Goal: Task Accomplishment & Management: Manage account settings

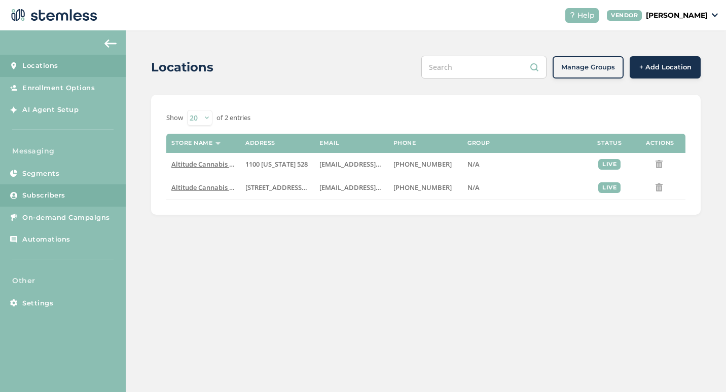
click at [25, 196] on span "Subscribers" at bounding box center [43, 196] width 43 height 10
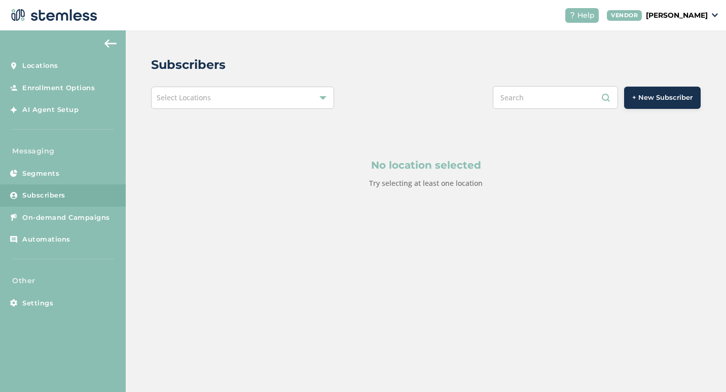
click at [316, 109] on div "No location selected Try selecting at least one location" at bounding box center [425, 173] width 549 height 129
click at [270, 109] on div "No location selected Try selecting at least one location" at bounding box center [425, 173] width 549 height 129
click at [277, 97] on div "Select Locations" at bounding box center [242, 98] width 183 height 22
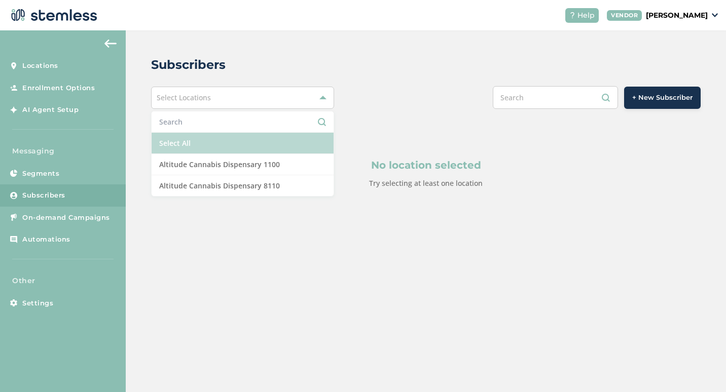
click at [218, 136] on li "Select All" at bounding box center [243, 143] width 182 height 21
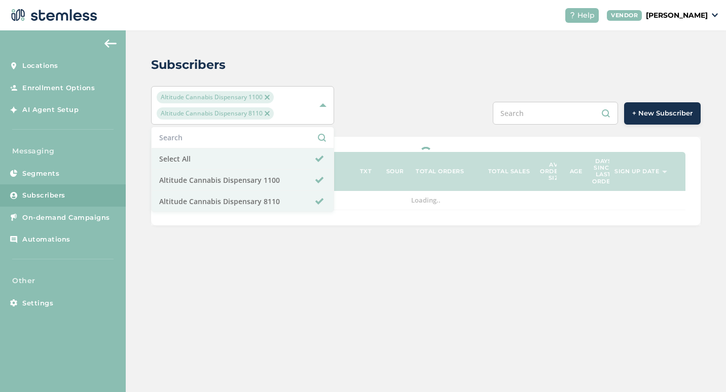
click at [458, 293] on div "Subscribers Altitude Cannabis Dispensary 1100 Altitude Cannabis Dispensary 8110…" at bounding box center [426, 211] width 600 height 362
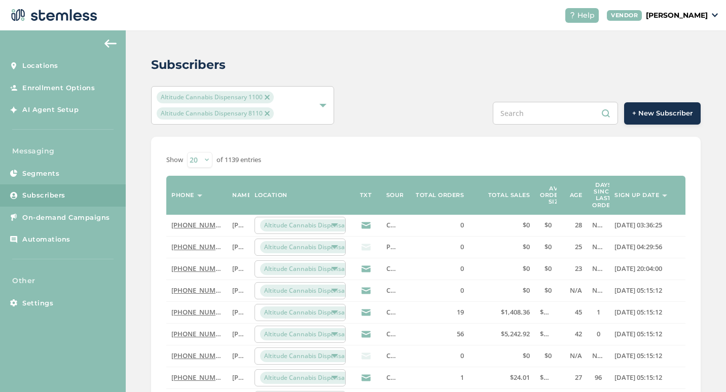
click at [397, 192] on th "Source" at bounding box center [392, 195] width 22 height 39
click at [203, 160] on select "20 50 100" at bounding box center [199, 160] width 25 height 16
click at [38, 301] on span "Settings" at bounding box center [37, 304] width 31 height 10
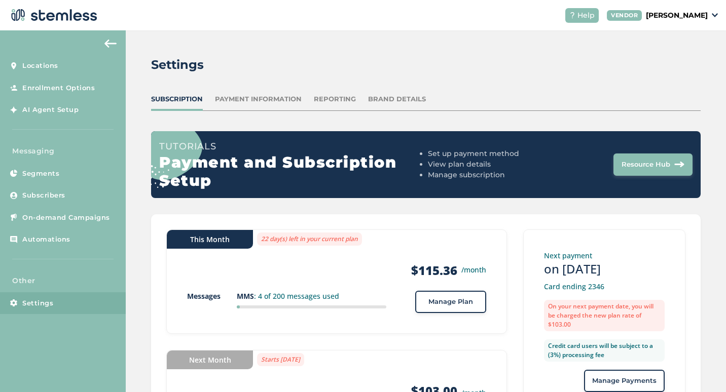
scroll to position [80, 0]
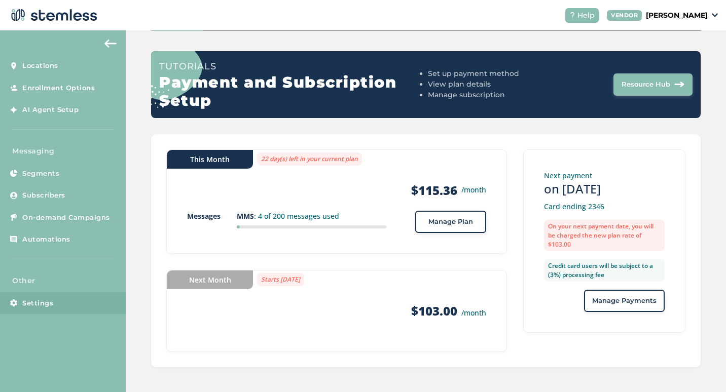
click at [432, 227] on button "Manage Plan" at bounding box center [450, 222] width 71 height 22
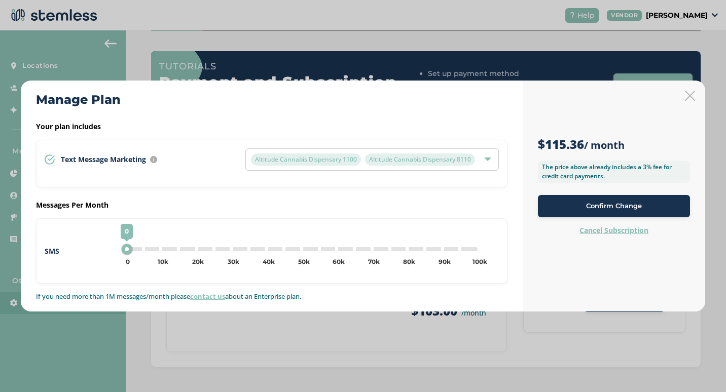
click at [691, 93] on icon at bounding box center [690, 96] width 10 height 10
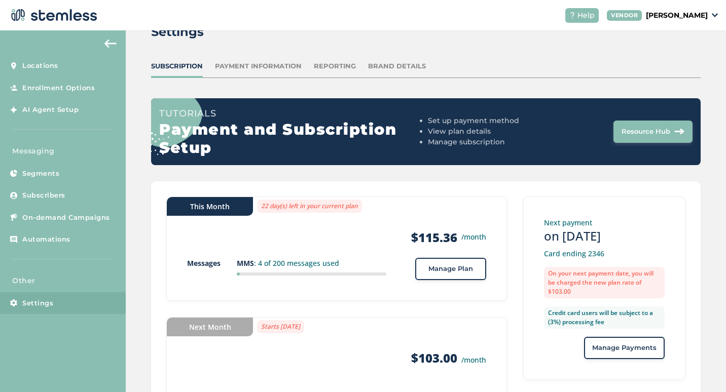
scroll to position [0, 0]
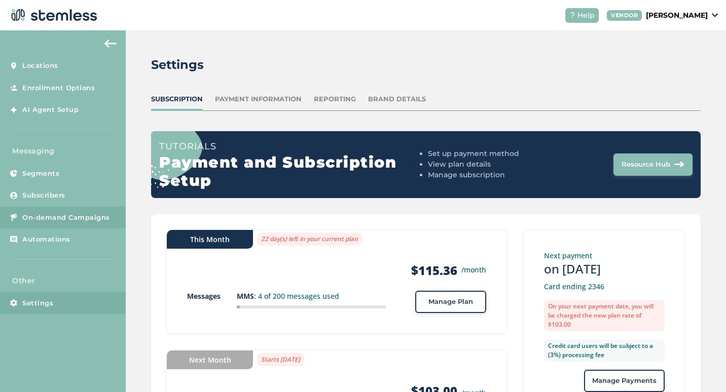
click at [42, 212] on link "On-demand Campaigns" at bounding box center [63, 218] width 126 height 22
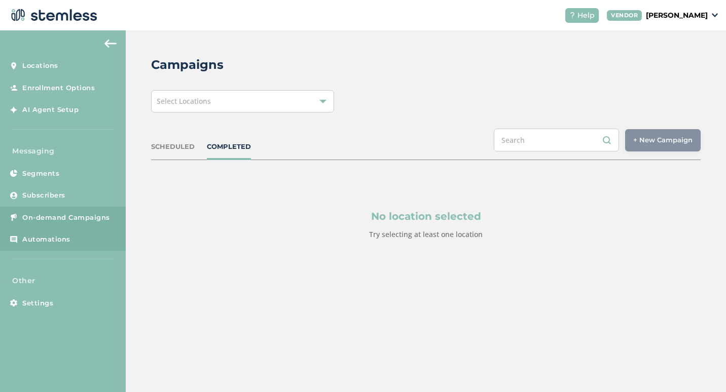
click at [39, 235] on span "Automations" at bounding box center [46, 240] width 48 height 10
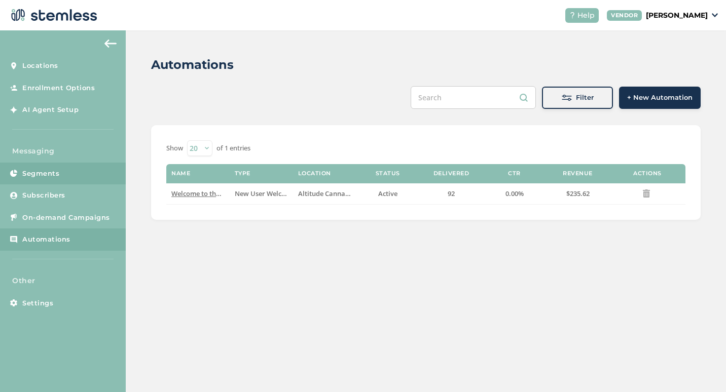
click at [95, 174] on link "Segments" at bounding box center [63, 174] width 126 height 22
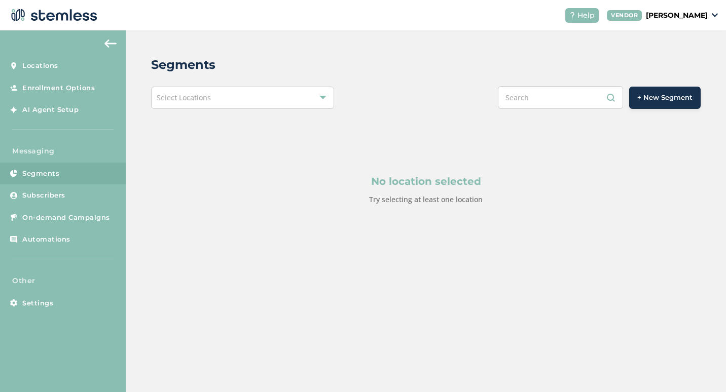
click at [100, 142] on aside "Locations Enrollment Options AI Agent Setup Messaging Segments Subscribers On-d…" at bounding box center [63, 211] width 126 height 362
click at [68, 86] on span "Enrollment Options" at bounding box center [58, 88] width 72 height 10
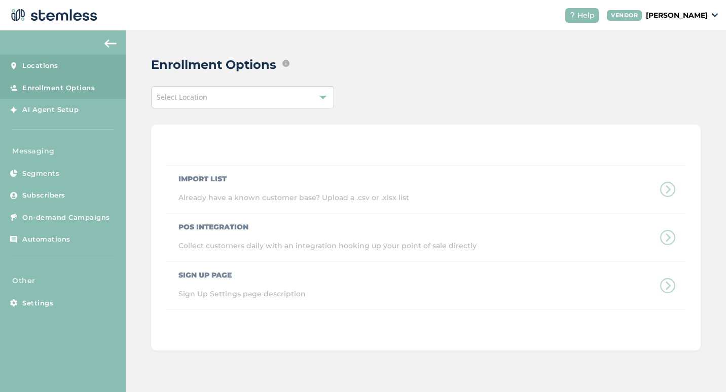
click at [57, 70] on span "Locations" at bounding box center [40, 66] width 36 height 10
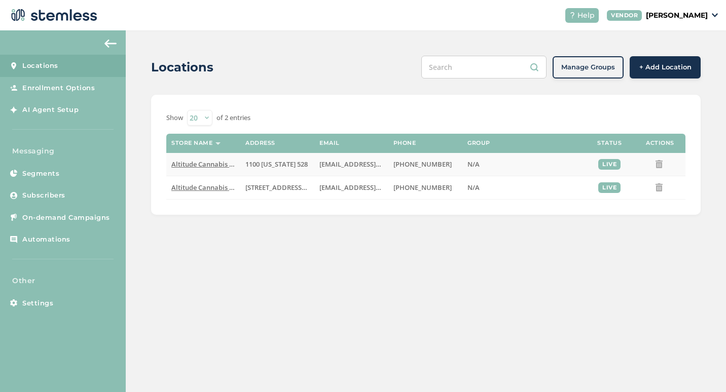
click at [221, 165] on span "Altitude Cannabis Dispensary 1100" at bounding box center [225, 164] width 109 height 9
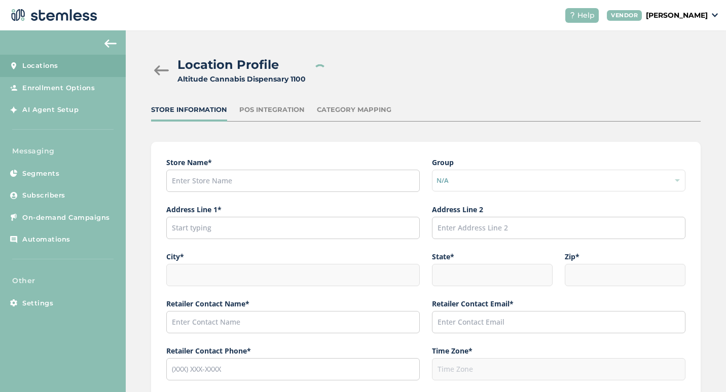
type input "Altitude Cannabis Dispensary 1100"
type input "1100 [US_STATE] 528"
type input "[GEOGRAPHIC_DATA]"
type input "NM"
type input "87144"
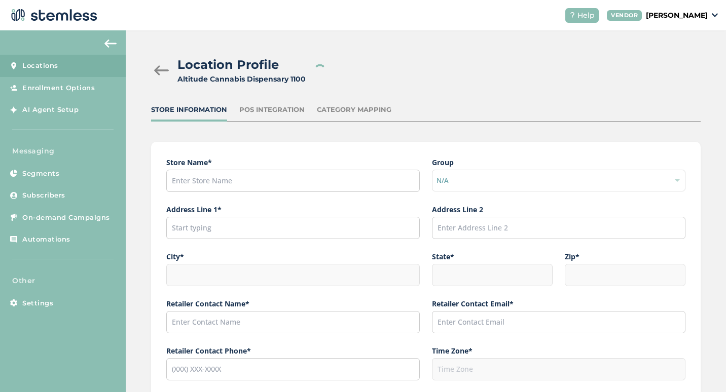
type input "[PERSON_NAME]"
type input "[EMAIL_ADDRESS][DOMAIN_NAME]"
type input "[PHONE_NUMBER]"
type input "America/[GEOGRAPHIC_DATA]"
type input "Altitude"
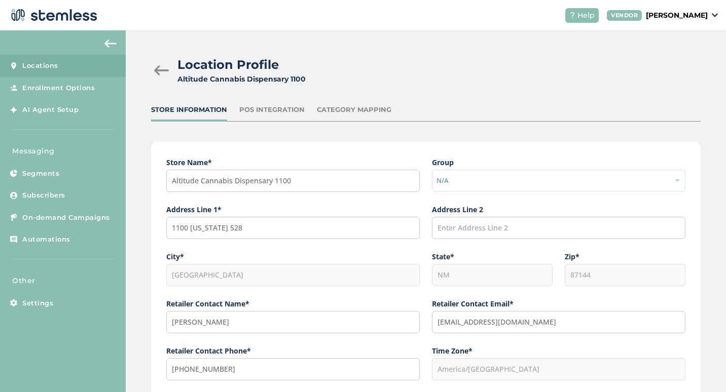
click at [162, 75] on div at bounding box center [161, 70] width 20 height 10
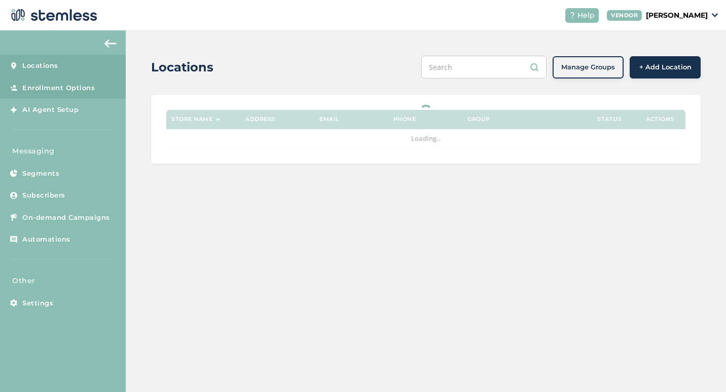
click at [104, 84] on link "Enrollment Options" at bounding box center [63, 88] width 126 height 22
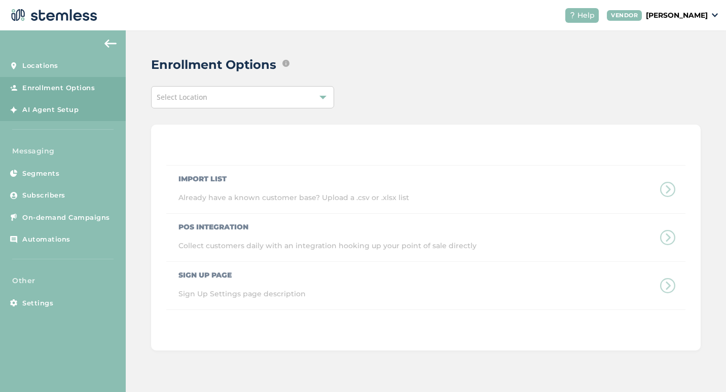
click at [98, 111] on link "AI Agent Setup" at bounding box center [63, 110] width 126 height 22
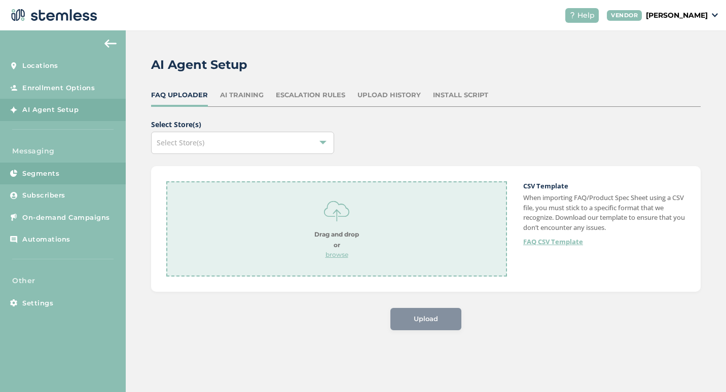
click at [55, 172] on span "Segments" at bounding box center [40, 174] width 37 height 10
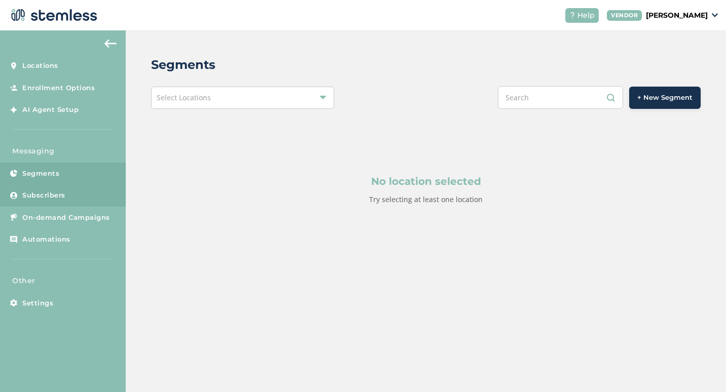
click at [49, 195] on span "Subscribers" at bounding box center [43, 196] width 43 height 10
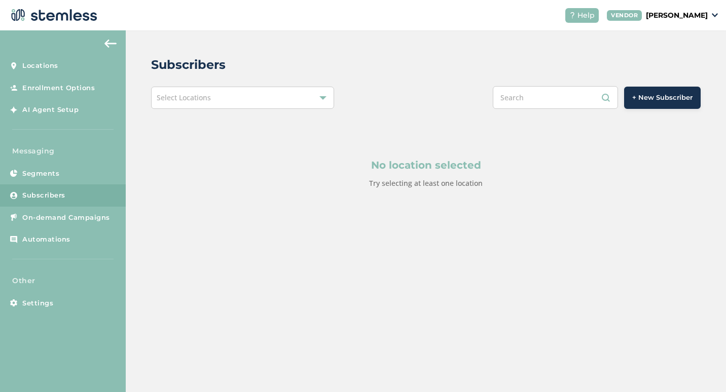
click at [314, 89] on div "Select Locations" at bounding box center [242, 98] width 183 height 22
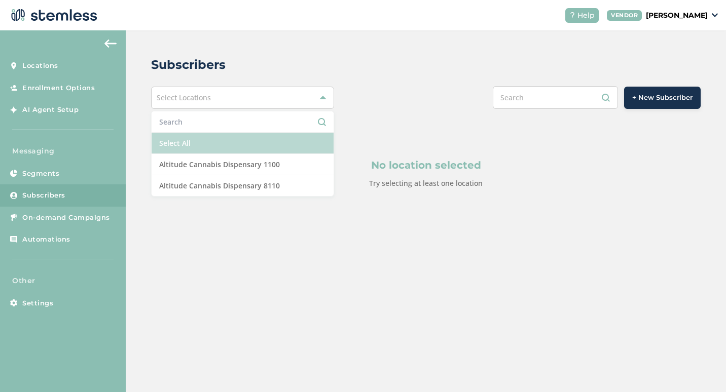
click at [269, 146] on li "Select All" at bounding box center [243, 143] width 182 height 21
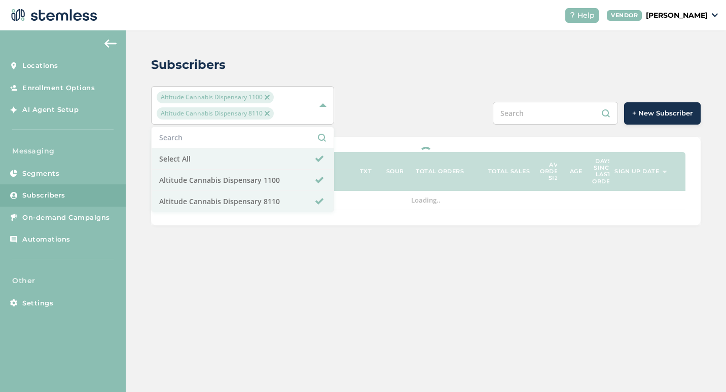
click at [476, 53] on div "Subscribers Altitude Cannabis Dispensary 1100 Altitude Cannabis Dispensary 8110…" at bounding box center [426, 140] width 600 height 220
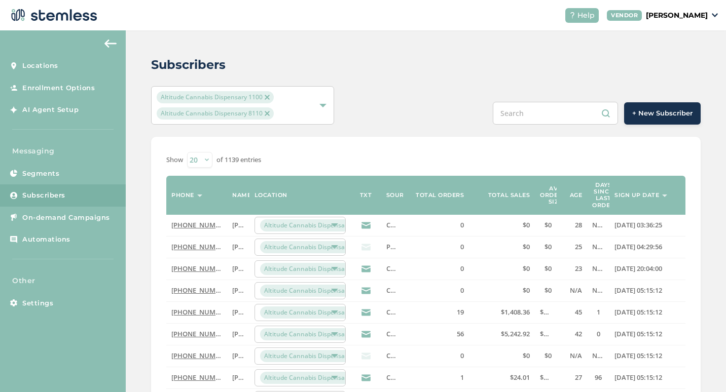
click at [201, 164] on select "20 50 100" at bounding box center [199, 160] width 25 height 16
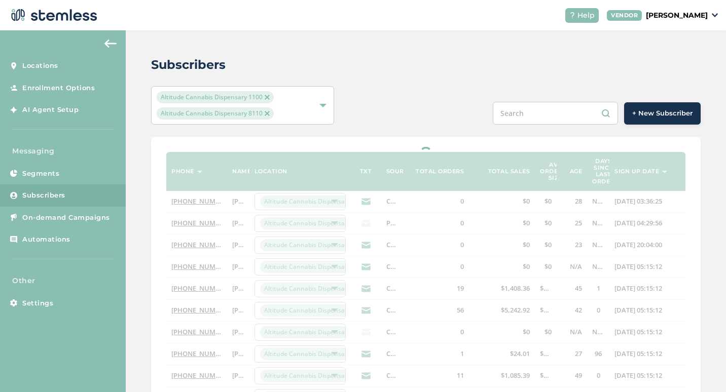
click at [455, 98] on div "Altitude Cannabis Dispensary 1100 Altitude Cannabis Dispensary 8110 + New Subsc…" at bounding box center [425, 105] width 549 height 39
select select "100"
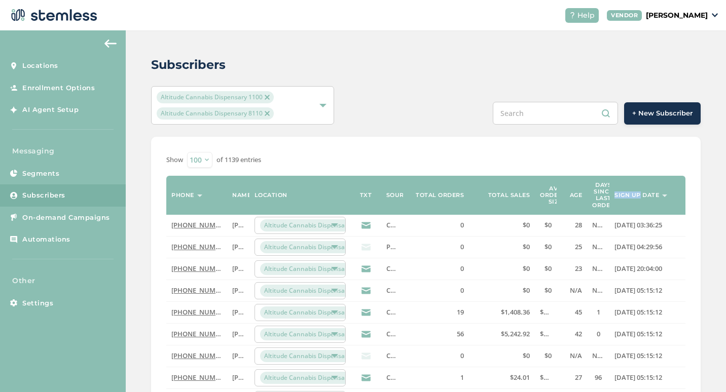
drag, startPoint x: 602, startPoint y: 203, endPoint x: 629, endPoint y: 198, distance: 28.3
click at [629, 198] on tr "Phone Name Location TXT Source Total orders Total sales Avg order size Age Days…" at bounding box center [425, 195] width 519 height 39
drag, startPoint x: 629, startPoint y: 198, endPoint x: 602, endPoint y: 196, distance: 27.5
click at [602, 196] on label "Days since last order" at bounding box center [603, 195] width 22 height 27
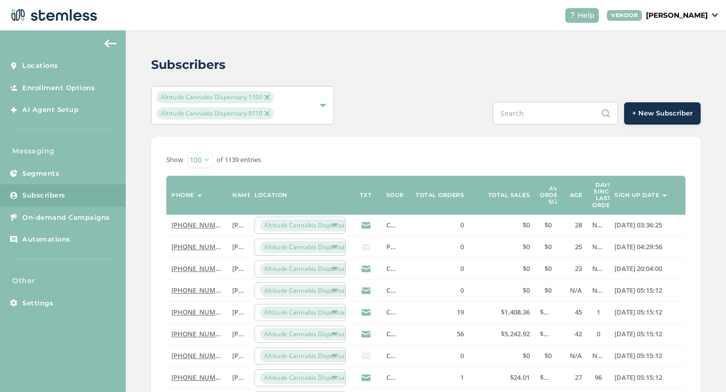
drag, startPoint x: 602, startPoint y: 196, endPoint x: 584, endPoint y: 155, distance: 44.5
click at [584, 155] on div "Show 20 50 100 of 1139 entries" at bounding box center [425, 160] width 519 height 16
click at [599, 19] on div "Help" at bounding box center [581, 15] width 33 height 15
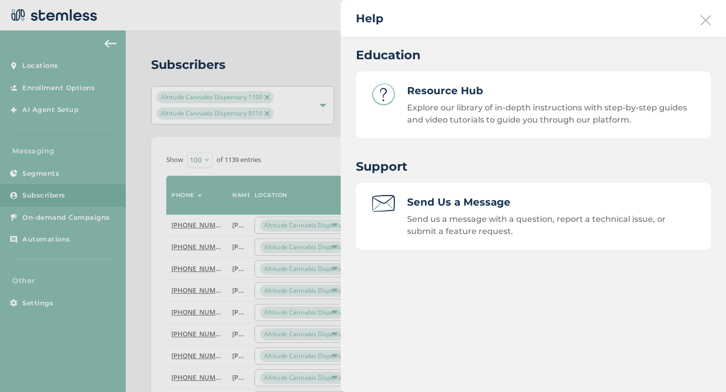
click at [714, 14] on div "Help" at bounding box center [533, 18] width 385 height 37
click at [707, 16] on icon at bounding box center [705, 20] width 10 height 10
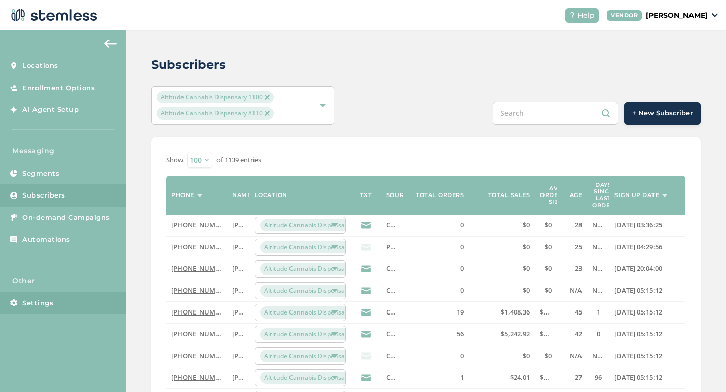
click at [27, 306] on span "Settings" at bounding box center [37, 304] width 31 height 10
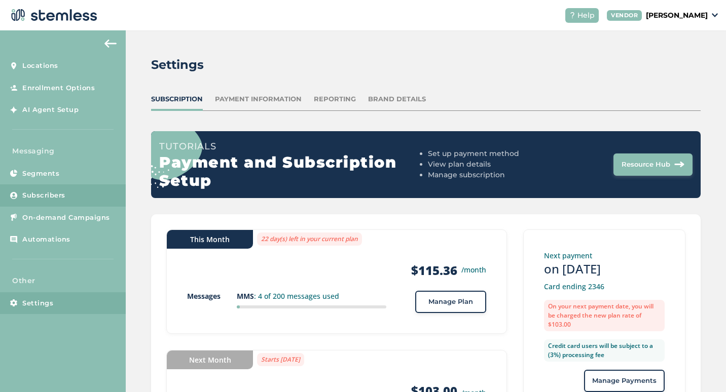
click at [36, 194] on span "Subscribers" at bounding box center [43, 196] width 43 height 10
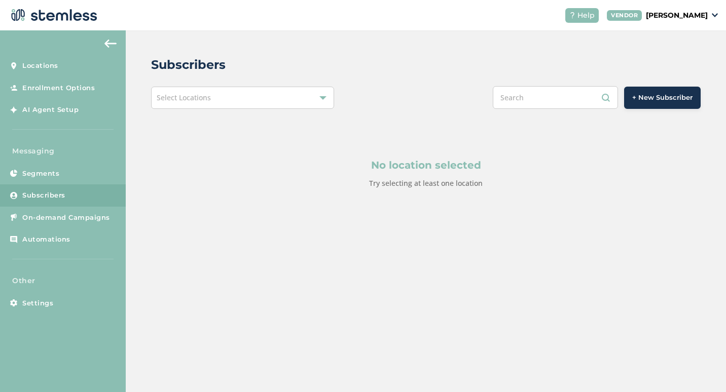
drag, startPoint x: 275, startPoint y: 90, endPoint x: 276, endPoint y: 95, distance: 5.2
click at [275, 95] on div "Select Locations" at bounding box center [242, 98] width 183 height 22
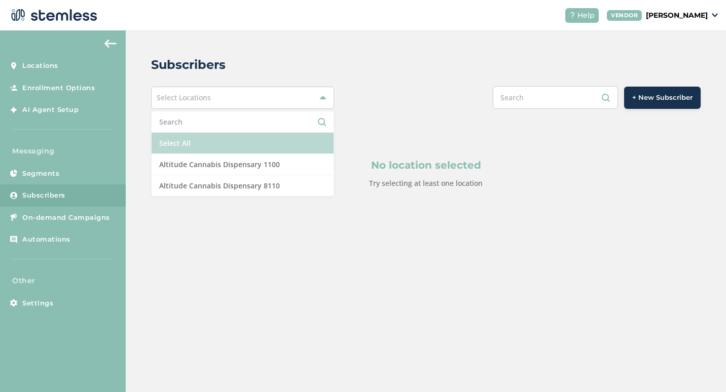
click at [254, 140] on li "Select All" at bounding box center [243, 143] width 182 height 21
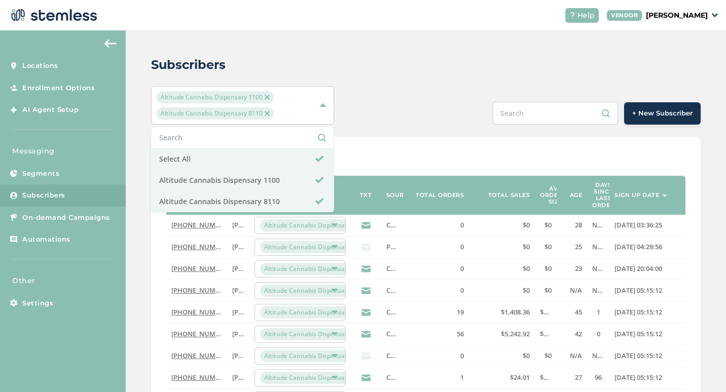
click at [481, 78] on div "Subscribers Altitude Cannabis Dispensary 1100 Altitude Cannabis Dispensary 8110…" at bounding box center [426, 375] width 600 height 690
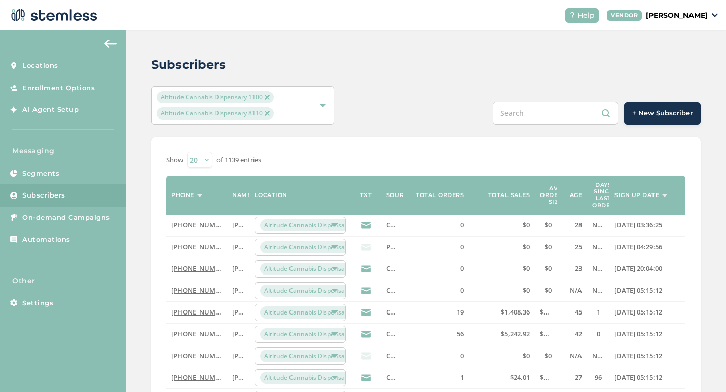
click at [634, 18] on div "VENDOR" at bounding box center [624, 15] width 35 height 11
click at [670, 31] on ul "Go to Website Profile Logout" at bounding box center [682, 54] width 62 height 59
click at [591, 17] on span "Help" at bounding box center [585, 15] width 17 height 11
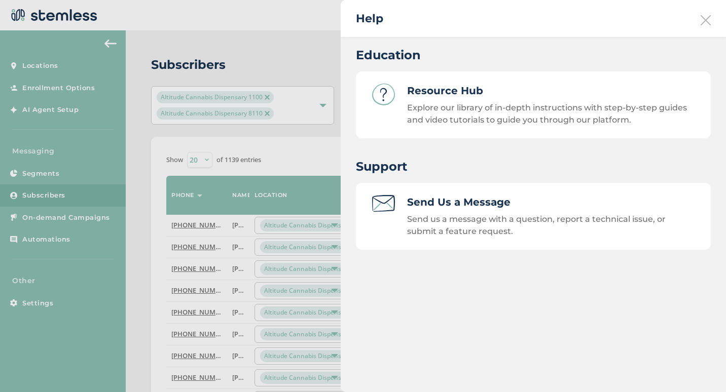
click at [711, 17] on div "Help" at bounding box center [533, 18] width 385 height 37
click at [699, 21] on div "Help" at bounding box center [533, 18] width 385 height 37
click at [708, 17] on icon at bounding box center [705, 20] width 10 height 10
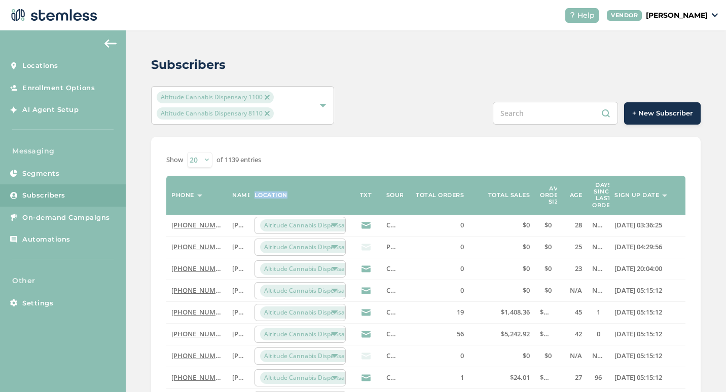
drag, startPoint x: 247, startPoint y: 192, endPoint x: 281, endPoint y: 196, distance: 33.7
click at [281, 196] on tr "Phone Name Location TXT Source Total orders Total sales Avg order size Age Days…" at bounding box center [425, 195] width 519 height 39
drag, startPoint x: 281, startPoint y: 196, endPoint x: 247, endPoint y: 191, distance: 34.3
click at [247, 191] on th "Name" at bounding box center [238, 195] width 22 height 39
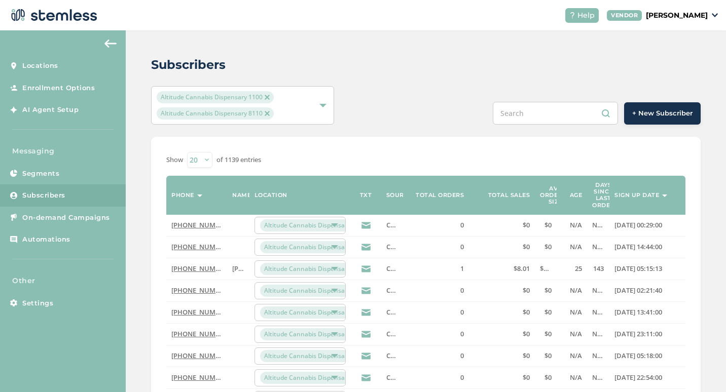
click at [243, 195] on label "Name" at bounding box center [241, 195] width 19 height 7
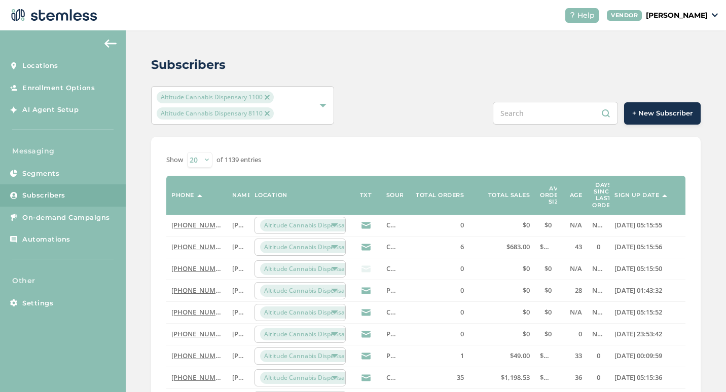
click at [694, 21] on div "Help VENDOR [PERSON_NAME]" at bounding box center [637, 15] width 161 height 15
click at [699, 17] on p "[PERSON_NAME]" at bounding box center [677, 15] width 62 height 11
click at [627, 44] on div "Subscribers Altitude Cannabis Dispensary 1100 Altitude Cannabis Dispensary 8110…" at bounding box center [426, 375] width 600 height 690
click at [633, 12] on div "VENDOR" at bounding box center [624, 15] width 35 height 11
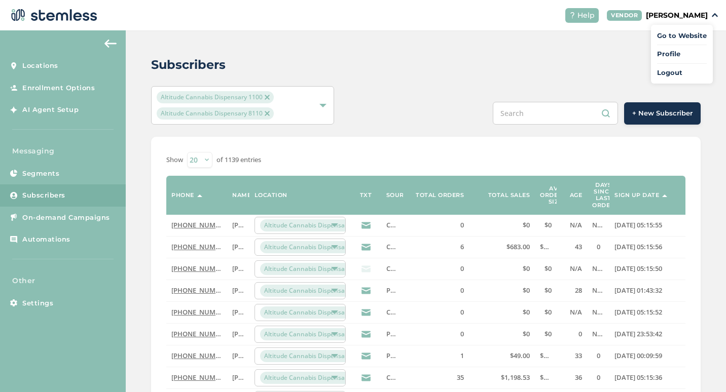
click at [617, 41] on div "Subscribers Altitude Cannabis Dispensary 1100 Altitude Cannabis Dispensary 8110…" at bounding box center [426, 375] width 600 height 690
click at [196, 158] on select "20 50 100" at bounding box center [199, 160] width 25 height 16
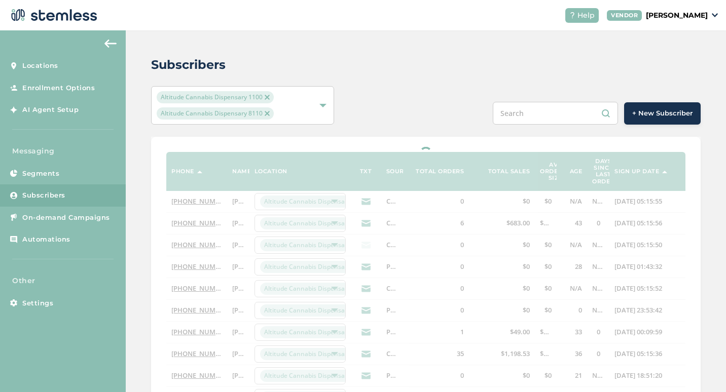
select select "100"
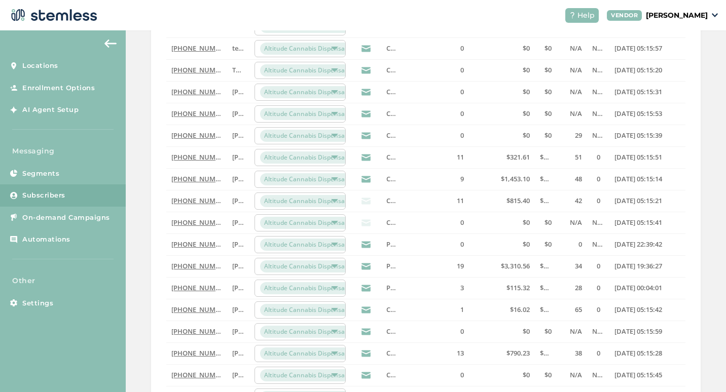
scroll to position [1723, 0]
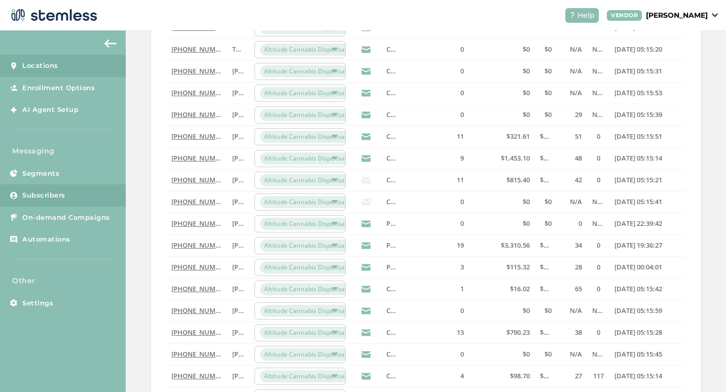
click at [77, 71] on link "Locations" at bounding box center [63, 66] width 126 height 22
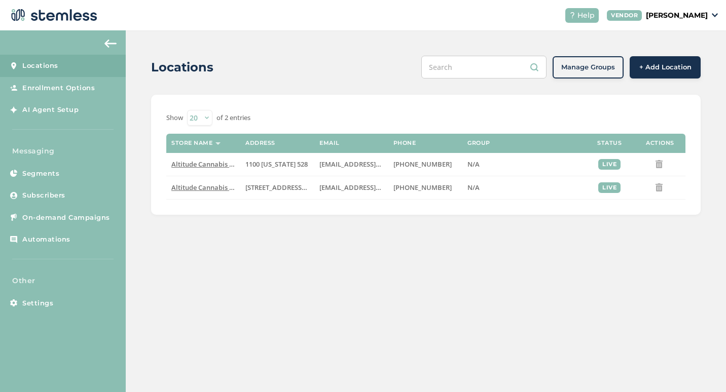
click at [370, 306] on div "Locations Manage Groups + Add Location Show 20 50 100 of 2 entries Store name A…" at bounding box center [426, 211] width 600 height 362
click at [205, 162] on span "Altitude Cannabis Dispensary 1100" at bounding box center [225, 164] width 109 height 9
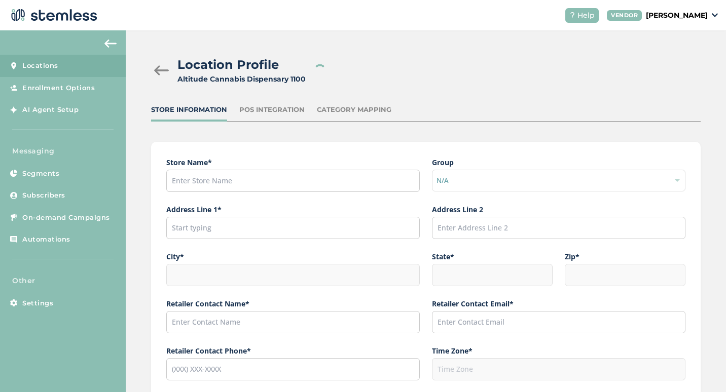
type input "Altitude Cannabis Dispensary 1100"
type input "1100 [US_STATE] 528"
type input "[GEOGRAPHIC_DATA]"
type input "NM"
type input "87144"
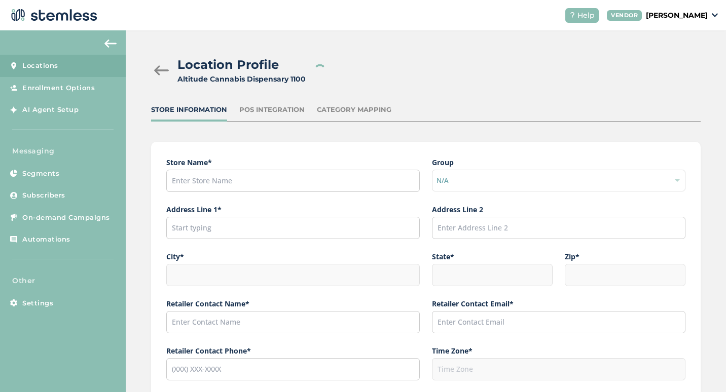
type input "[PERSON_NAME]"
type input "[EMAIL_ADDRESS][DOMAIN_NAME]"
type input "[PHONE_NUMBER]"
type input "America/[GEOGRAPHIC_DATA]"
type input "Altitude"
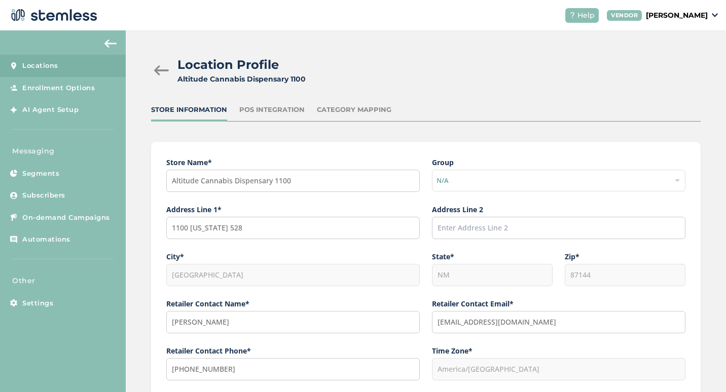
click at [302, 112] on div "POS Integration" at bounding box center [271, 110] width 65 height 10
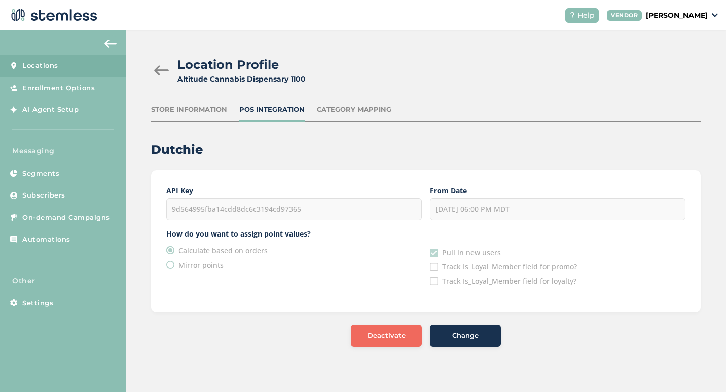
click at [206, 108] on div "Store Information" at bounding box center [189, 110] width 76 height 10
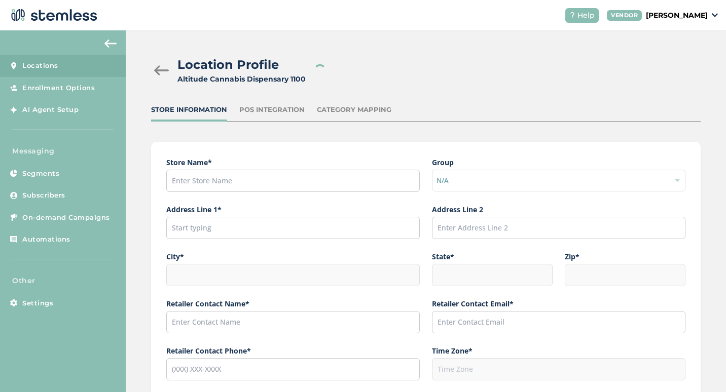
type input "Altitude Cannabis Dispensary 1100"
type input "1100 [US_STATE] 528"
type input "[GEOGRAPHIC_DATA]"
type input "NM"
type input "87144"
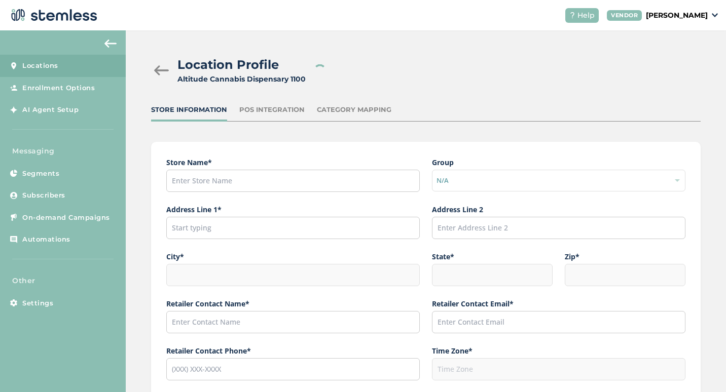
type input "[PERSON_NAME]"
type input "[EMAIL_ADDRESS][DOMAIN_NAME]"
type input "[PHONE_NUMBER]"
type input "America/[GEOGRAPHIC_DATA]"
type input "Altitude"
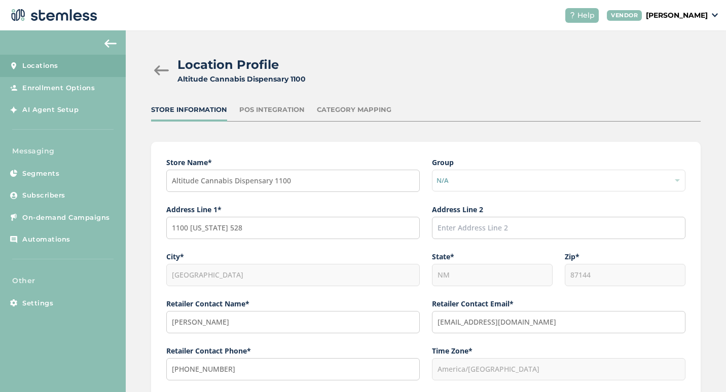
click at [450, 97] on div "Location Profile Altitude Cannabis Dispensary 1100 Store Information POS Integr…" at bounding box center [426, 355] width 600 height 651
click at [420, 67] on div "Location Profile Altitude Cannabis Dispensary 1100" at bounding box center [421, 70] width 541 height 29
click at [37, 168] on link "Segments" at bounding box center [63, 174] width 126 height 22
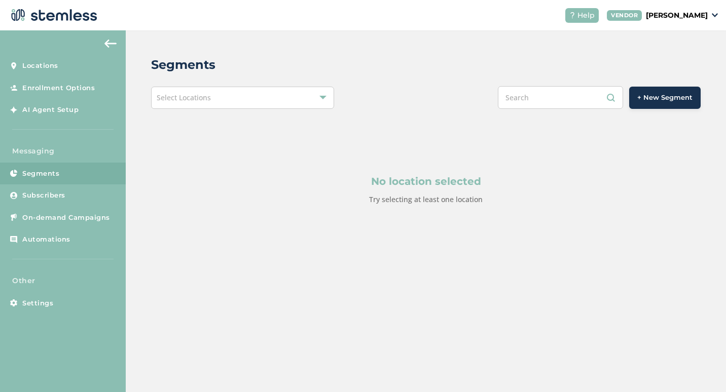
click at [249, 95] on div "Select Locations" at bounding box center [242, 98] width 183 height 22
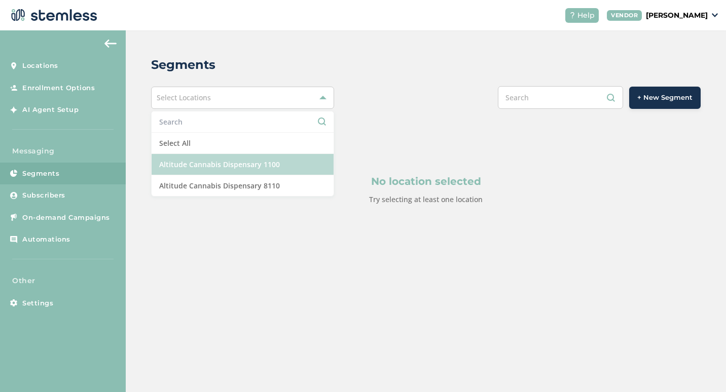
click at [207, 167] on li "Altitude Cannabis Dispensary 1100" at bounding box center [243, 164] width 182 height 21
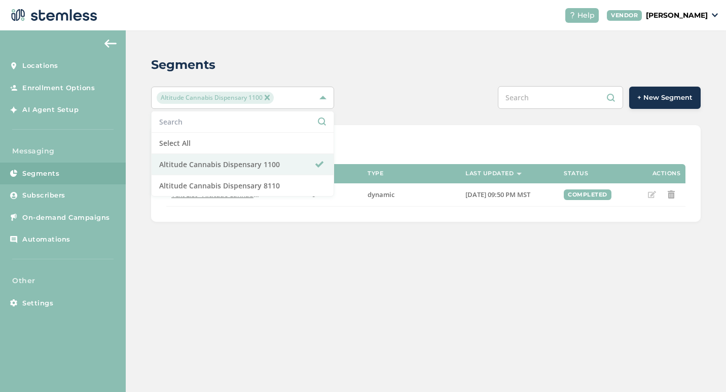
click at [548, 334] on div "Segments Altitude Cannabis Dispensary 1100 Select All Altitude Cannabis Dispens…" at bounding box center [426, 211] width 600 height 362
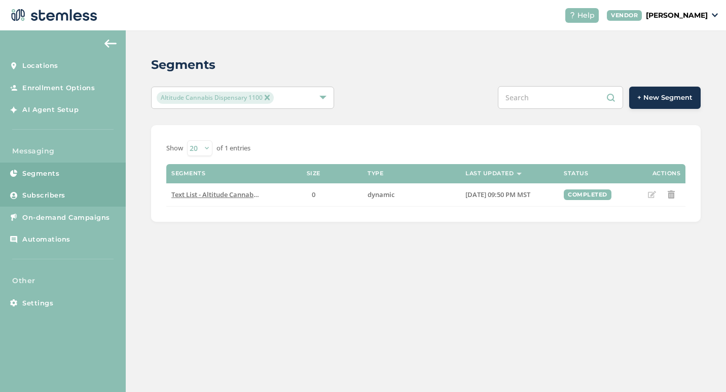
click at [67, 187] on link "Subscribers" at bounding box center [63, 195] width 126 height 22
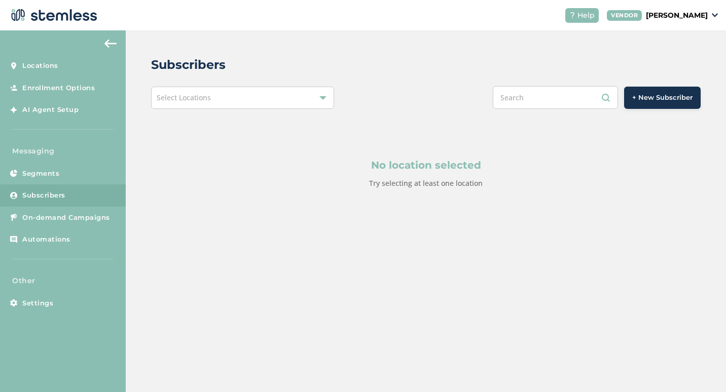
click at [261, 116] on div "No location selected Try selecting at least one location" at bounding box center [425, 173] width 549 height 129
click at [279, 98] on div "Select Locations" at bounding box center [242, 98] width 183 height 22
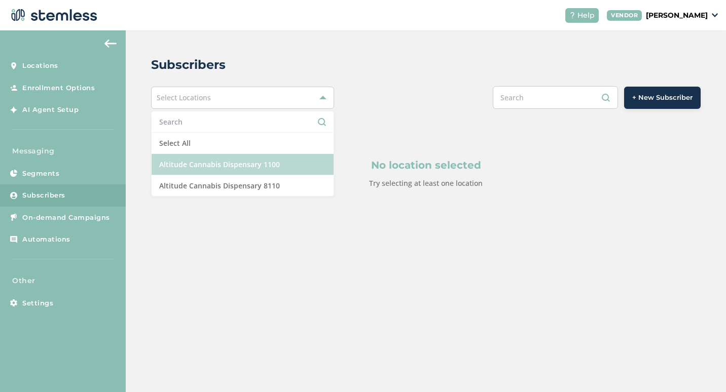
click at [226, 160] on li "Altitude Cannabis Dispensary 1100" at bounding box center [243, 164] width 182 height 21
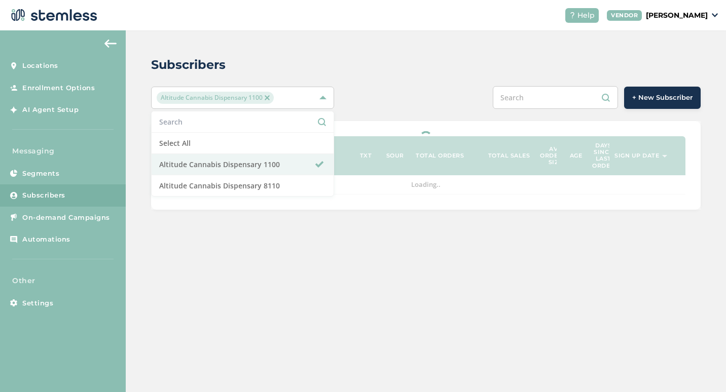
click at [473, 56] on div "Subscribers" at bounding box center [421, 65] width 541 height 18
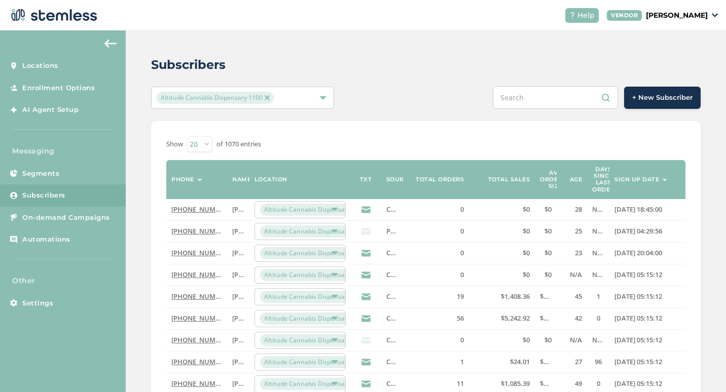
click at [209, 147] on select "20 50 100" at bounding box center [199, 144] width 25 height 16
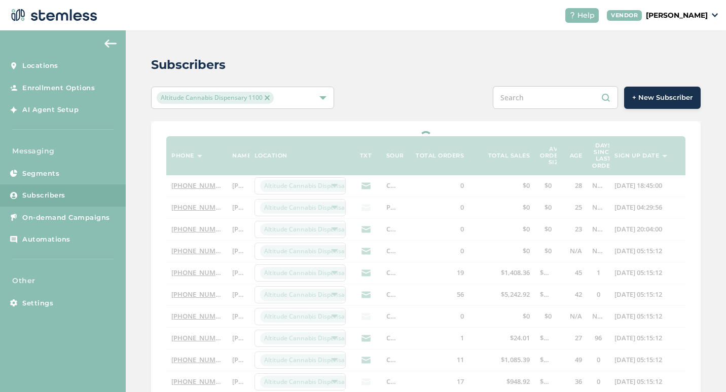
click at [527, 98] on input "text" at bounding box center [555, 97] width 125 height 23
select select "100"
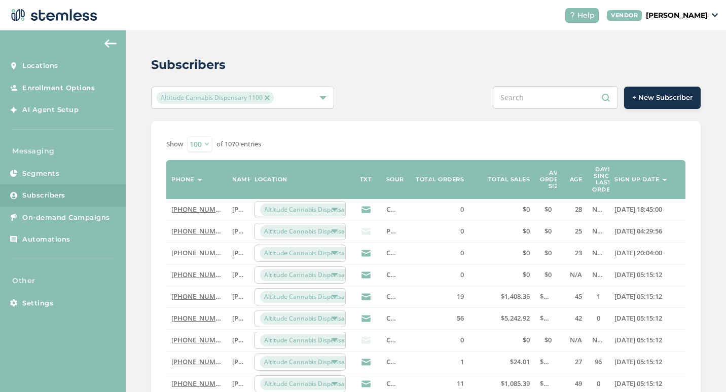
click at [394, 176] on label "Source" at bounding box center [399, 179] width 26 height 7
click at [397, 136] on div "Show 20 50 100 of 1070 entries" at bounding box center [425, 144] width 519 height 16
